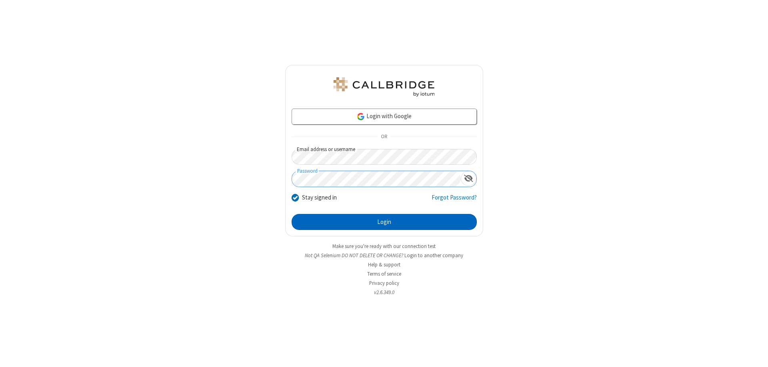
click at [384, 222] on button "Login" at bounding box center [384, 222] width 185 height 16
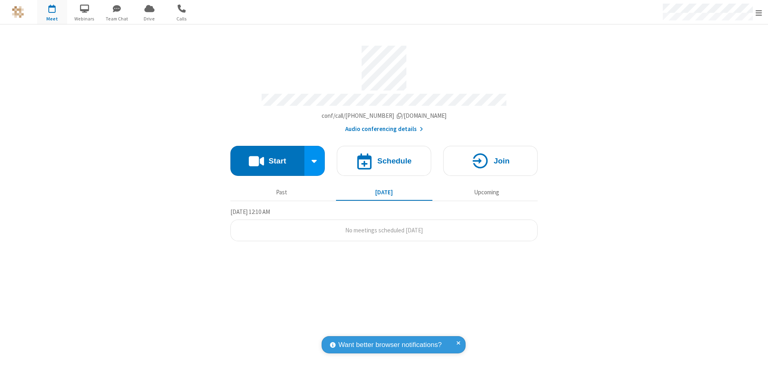
click at [267, 157] on button "Start" at bounding box center [268, 161] width 74 height 30
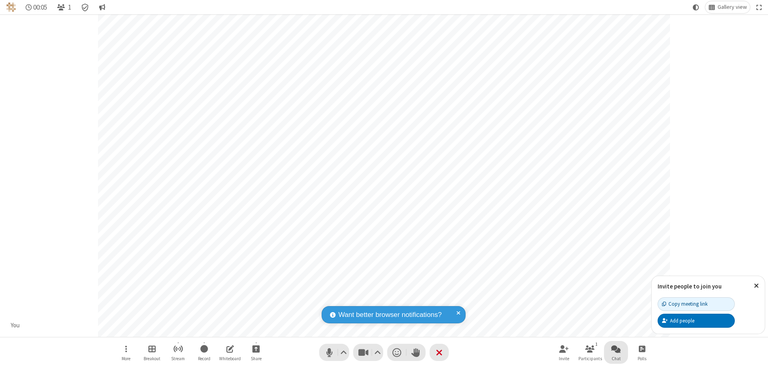
click at [616, 348] on span "Open chat" at bounding box center [617, 348] width 10 height 10
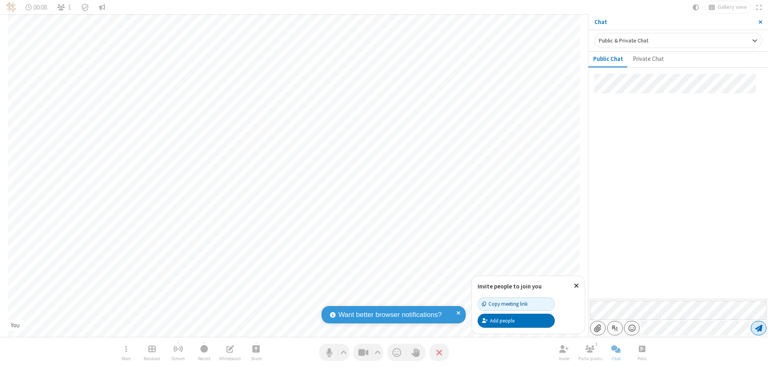
click at [759, 328] on span "Send message" at bounding box center [759, 328] width 7 height 8
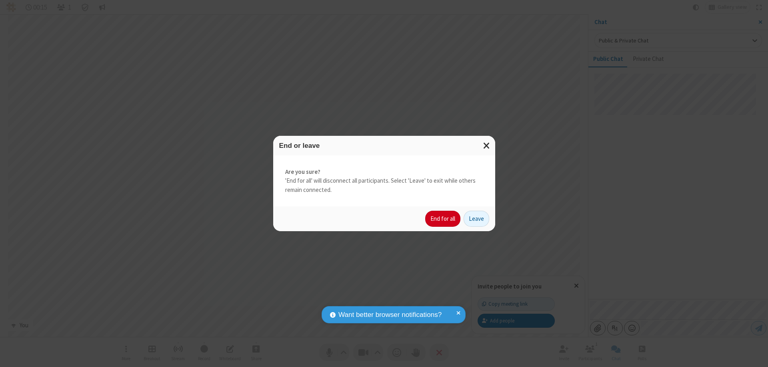
click at [443, 219] on button "End for all" at bounding box center [442, 219] width 35 height 16
